Goal: Find specific page/section: Find specific page/section

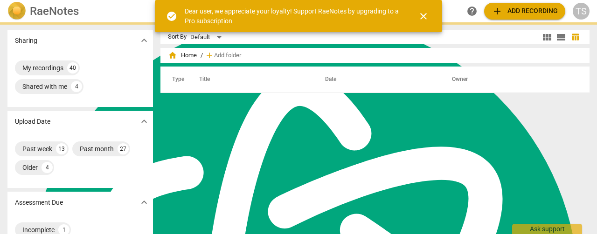
scroll to position [404, 0]
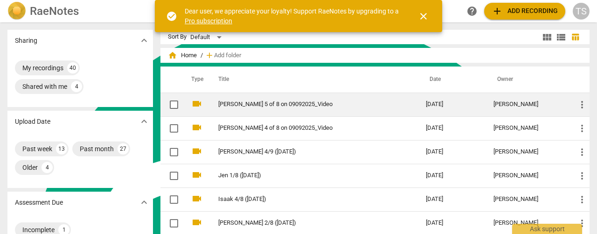
click at [253, 104] on link "[PERSON_NAME] 5 of 8 on 09092025_Video" at bounding box center [305, 104] width 174 height 7
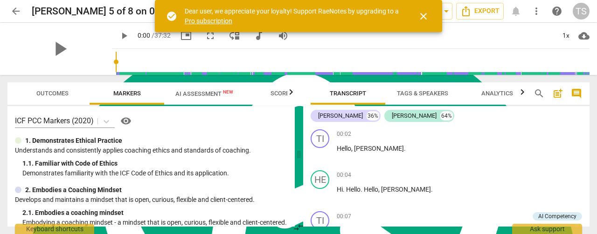
click at [195, 96] on span "AI Assessment New" at bounding box center [204, 93] width 58 height 7
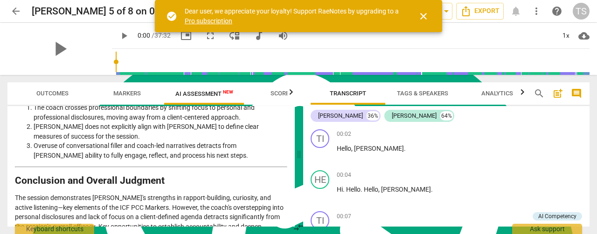
scroll to position [1788, 0]
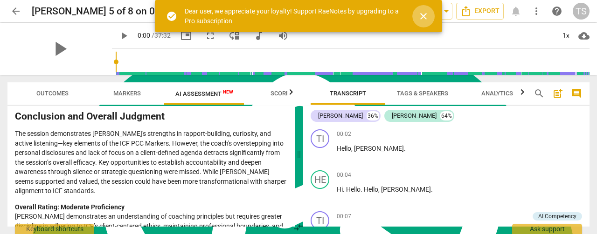
click at [425, 18] on span "close" at bounding box center [423, 16] width 11 height 11
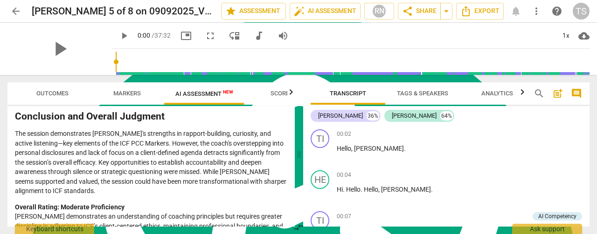
click at [13, 13] on span "arrow_back" at bounding box center [15, 11] width 11 height 11
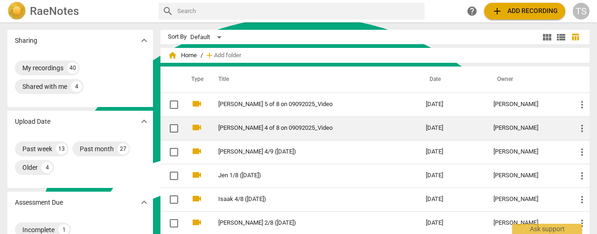
click at [273, 124] on td "[PERSON_NAME] 4 of 8 on 09092025_Video" at bounding box center [312, 129] width 211 height 24
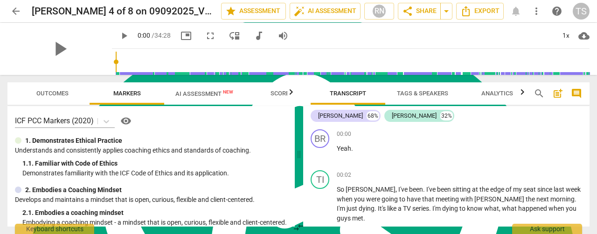
click at [212, 92] on span "AI Assessment New" at bounding box center [204, 93] width 58 height 7
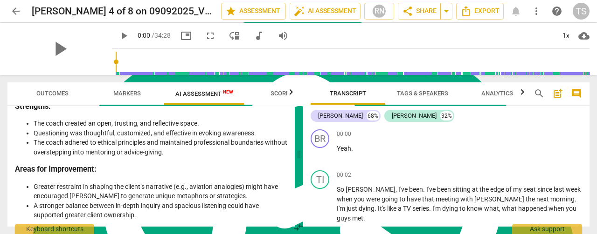
scroll to position [1693, 0]
